Goal: Task Accomplishment & Management: Manage account settings

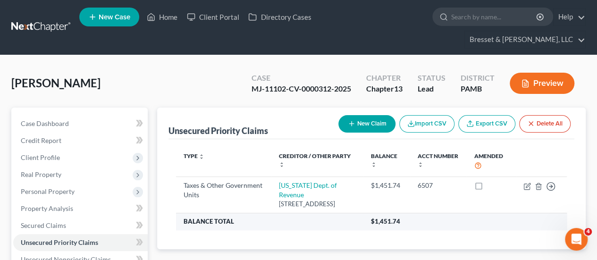
scroll to position [85, 0]
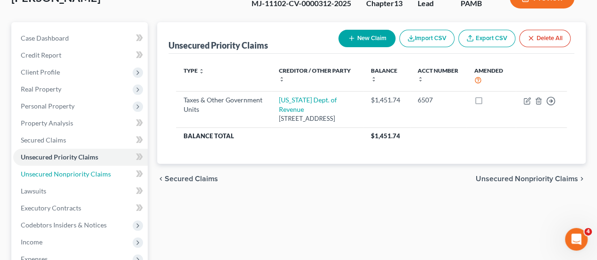
drag, startPoint x: 82, startPoint y: 151, endPoint x: 187, endPoint y: 141, distance: 105.7
click at [82, 166] on link "Unsecured Nonpriority Claims" at bounding box center [80, 174] width 134 height 17
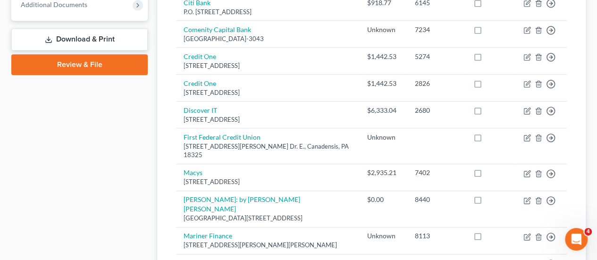
scroll to position [455, 0]
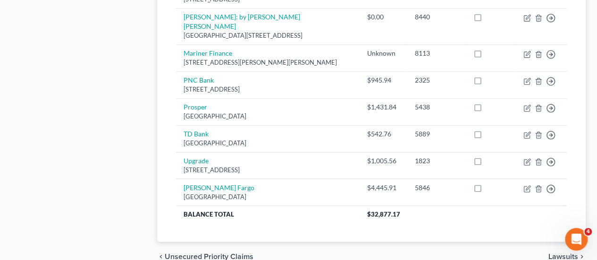
click at [482, 241] on div "chevron_left Unsecured Priority Claims Lawsuits chevron_right" at bounding box center [371, 256] width 428 height 30
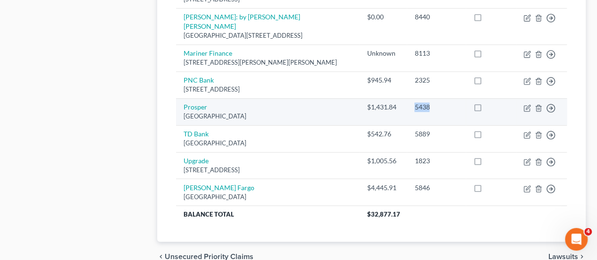
drag, startPoint x: 448, startPoint y: 64, endPoint x: 396, endPoint y: 66, distance: 51.9
click at [396, 98] on tr "Prosper [GEOGRAPHIC_DATA] $1,431.84 5438 Move to D Move to E Move to G Move to …" at bounding box center [371, 111] width 390 height 27
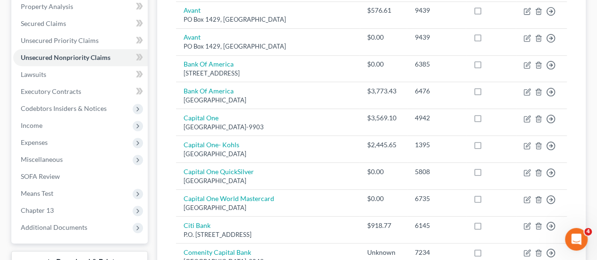
scroll to position [0, 0]
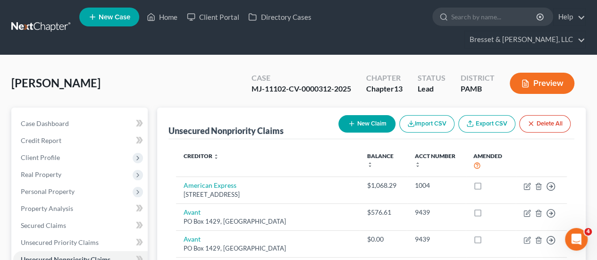
click at [361, 115] on button "New Claim" at bounding box center [366, 123] width 57 height 17
select select "0"
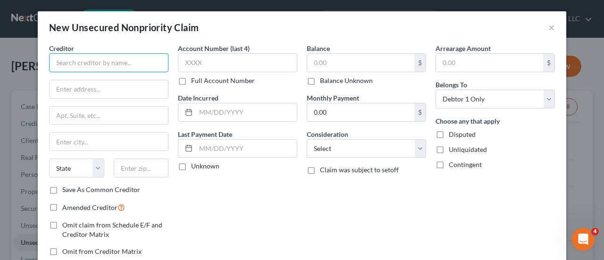
click at [65, 66] on input "text" at bounding box center [108, 62] width 119 height 19
type input "b"
type input "n"
click at [110, 62] on input "text" at bounding box center [108, 62] width 119 height 19
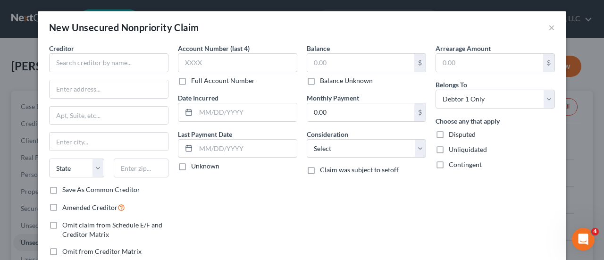
click at [552, 26] on div "New Unsecured Nonpriority Claim ×" at bounding box center [302, 27] width 528 height 32
click at [548, 29] on button "×" at bounding box center [551, 27] width 7 height 11
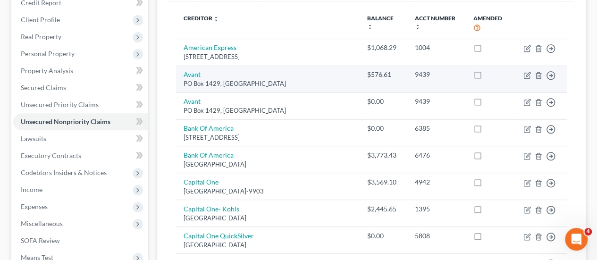
scroll to position [139, 0]
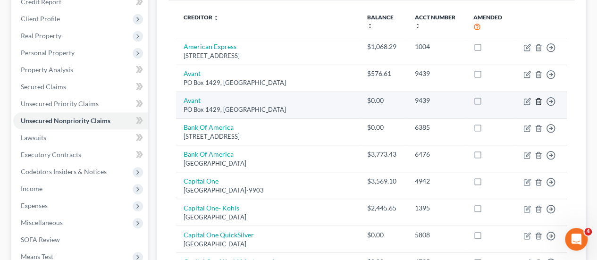
click at [538, 101] on line "button" at bounding box center [538, 102] width 0 height 2
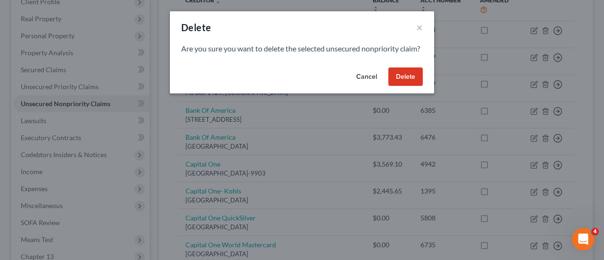
click at [419, 86] on button "Delete" at bounding box center [405, 76] width 34 height 19
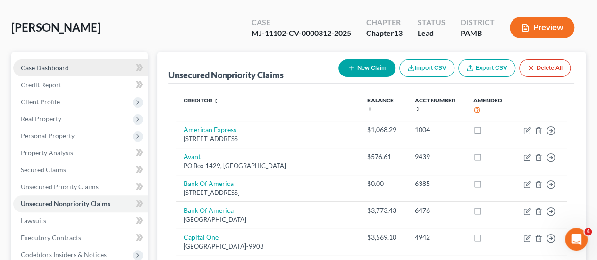
scroll to position [53, 0]
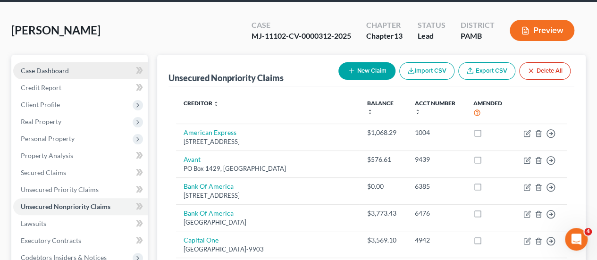
drag, startPoint x: 49, startPoint y: 53, endPoint x: 32, endPoint y: 54, distance: 17.5
click at [32, 66] on span "Case Dashboard" at bounding box center [45, 70] width 48 height 8
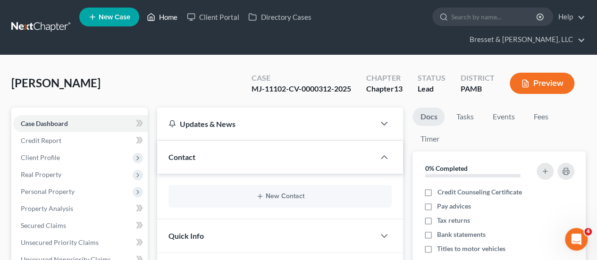
click at [164, 20] on link "Home" at bounding box center [162, 16] width 40 height 17
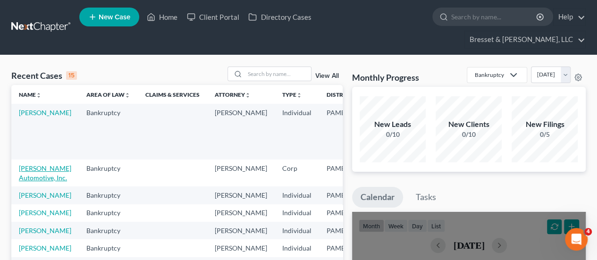
click at [35, 164] on link "[PERSON_NAME] Automotive, Inc." at bounding box center [45, 172] width 52 height 17
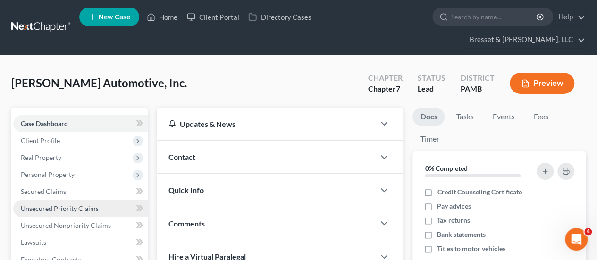
click at [98, 200] on link "Unsecured Priority Claims" at bounding box center [80, 208] width 134 height 17
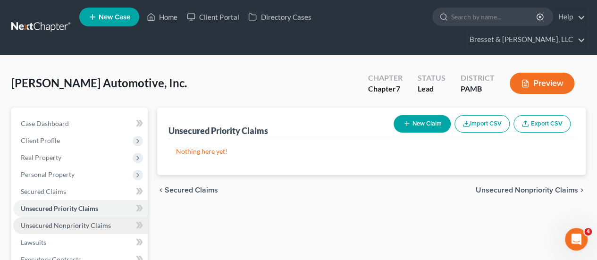
click at [98, 217] on link "Unsecured Nonpriority Claims" at bounding box center [80, 225] width 134 height 17
